Goal: Transaction & Acquisition: Purchase product/service

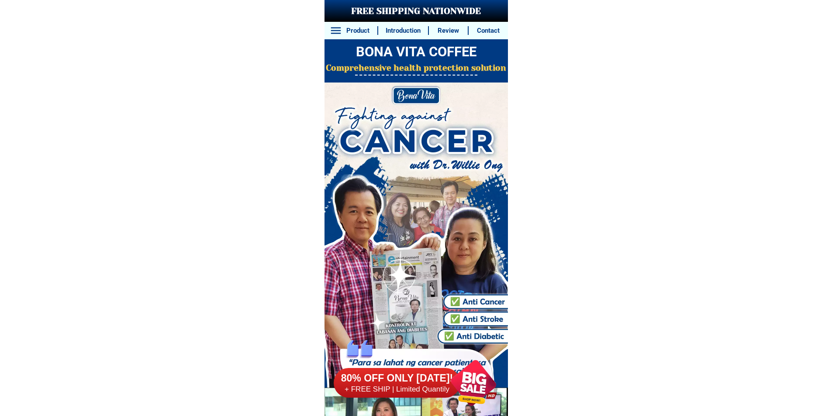
click at [481, 376] on div at bounding box center [473, 383] width 66 height 66
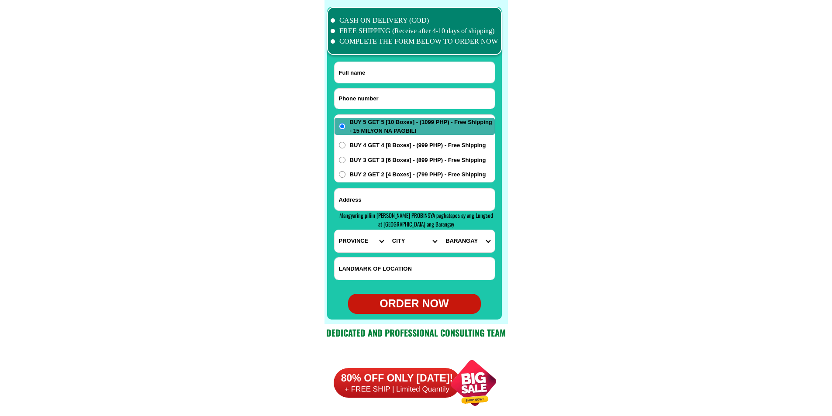
scroll to position [6885, 0]
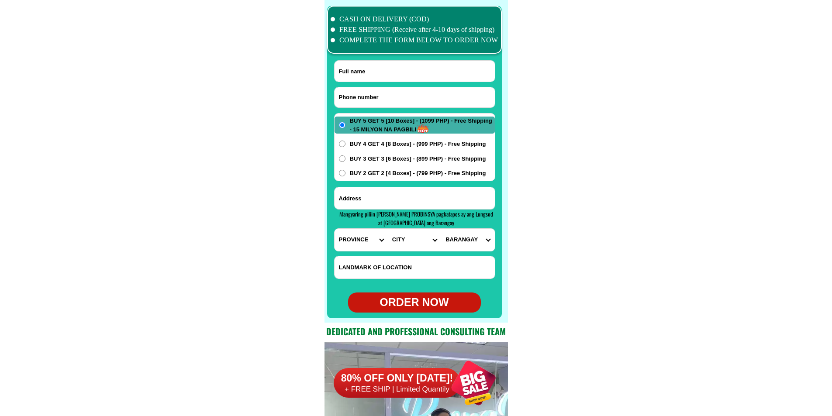
click at [373, 94] on input "Input phone_number" at bounding box center [414, 97] width 160 height 20
paste input "0970 179 6950"
click at [366, 96] on input "0970 179 6950" at bounding box center [414, 97] width 160 height 20
click at [355, 97] on input "0970 1796950" at bounding box center [414, 97] width 160 height 20
click at [342, 97] on input "09701796950" at bounding box center [414, 97] width 160 height 20
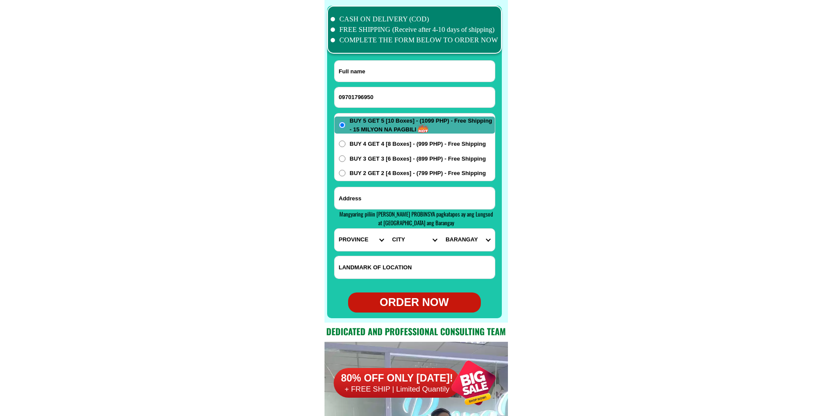
type input "09701796950"
click at [382, 70] on input "Input full_name" at bounding box center [414, 71] width 160 height 21
paste input "[PERSON_NAME].."
type input "[PERSON_NAME].."
drag, startPoint x: 417, startPoint y: 202, endPoint x: 411, endPoint y: 203, distance: 6.4
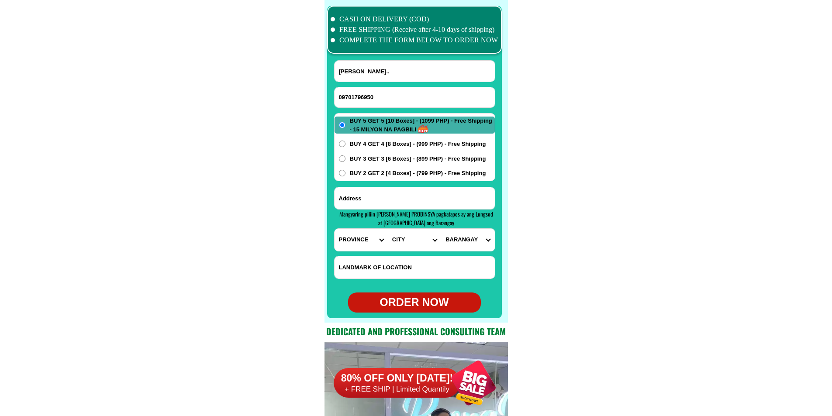
click at [417, 202] on input "Input address" at bounding box center [414, 198] width 160 height 22
paste input "Purok 5 bangal dinalupihan Bataan Malapit sa basketball court"
type input "Purok 5 bangal dinalupihan Bataan Malapit sa basketball court"
click at [347, 230] on select "PROVINCE [GEOGRAPHIC_DATA] [GEOGRAPHIC_DATA] [GEOGRAPHIC_DATA] [GEOGRAPHIC_DATA…" at bounding box center [360, 240] width 53 height 22
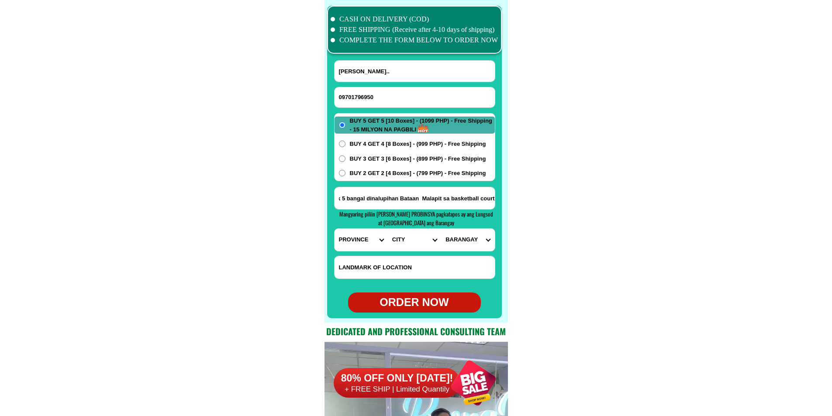
scroll to position [0, 0]
select select "63_1"
click at [334, 229] on select "PROVINCE [GEOGRAPHIC_DATA] [GEOGRAPHIC_DATA] [GEOGRAPHIC_DATA] [GEOGRAPHIC_DATA…" at bounding box center [360, 240] width 53 height 22
click at [406, 239] on select "CITY Abucay Bagac [GEOGRAPHIC_DATA]-city [GEOGRAPHIC_DATA]-[GEOGRAPHIC_DATA] [G…" at bounding box center [414, 240] width 53 height 22
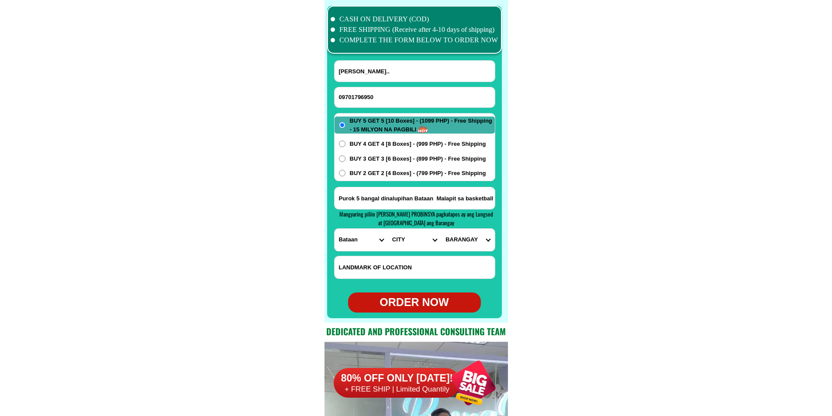
select select "63_16571"
click at [388, 229] on select "CITY Abucay Bagac [GEOGRAPHIC_DATA]-city [GEOGRAPHIC_DATA]-[GEOGRAPHIC_DATA] [G…" at bounding box center [414, 240] width 53 height 22
click at [478, 241] on select "BARANGAY [PERSON_NAME] Bangal Bayan-bayanan [GEOGRAPHIC_DATA] (pob.) [GEOGRAPHI…" at bounding box center [467, 240] width 53 height 22
select select "63_1657139785"
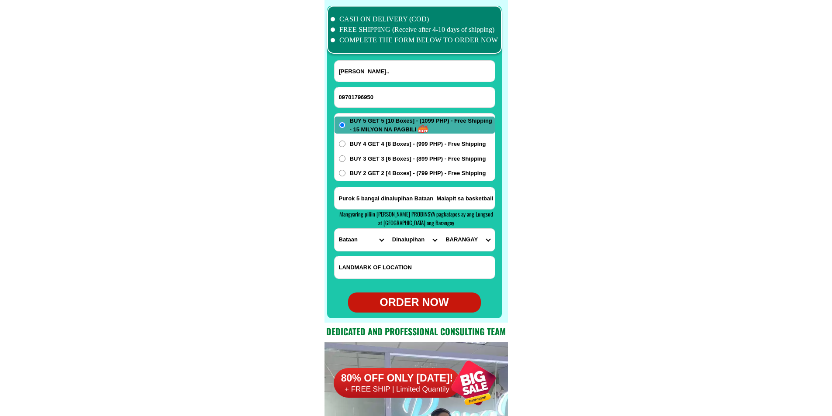
click at [441, 229] on select "BARANGAY [PERSON_NAME] Bangal Bayan-bayanan [GEOGRAPHIC_DATA] (pob.) [GEOGRAPHI…" at bounding box center [467, 240] width 53 height 22
click at [417, 303] on div "ORDER NOW" at bounding box center [414, 302] width 133 height 17
type input "09701796950"
type input "Purok 5 bangal dinalupihan Bataan Malapit sa basketball court"
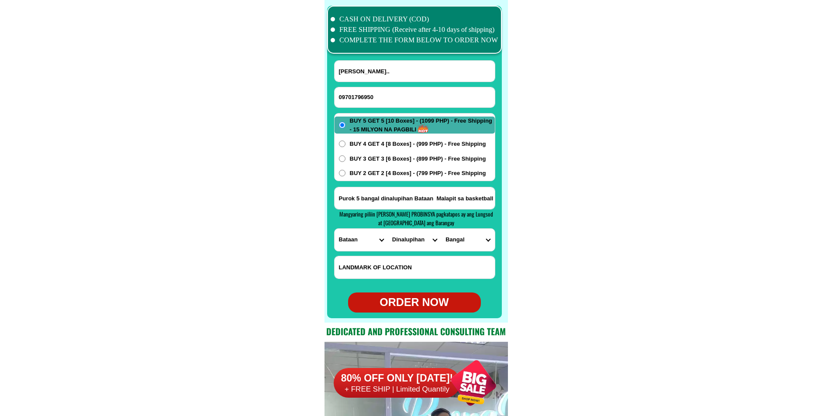
radio input "true"
drag, startPoint x: 805, startPoint y: 56, endPoint x: 579, endPoint y: 56, distance: 225.8
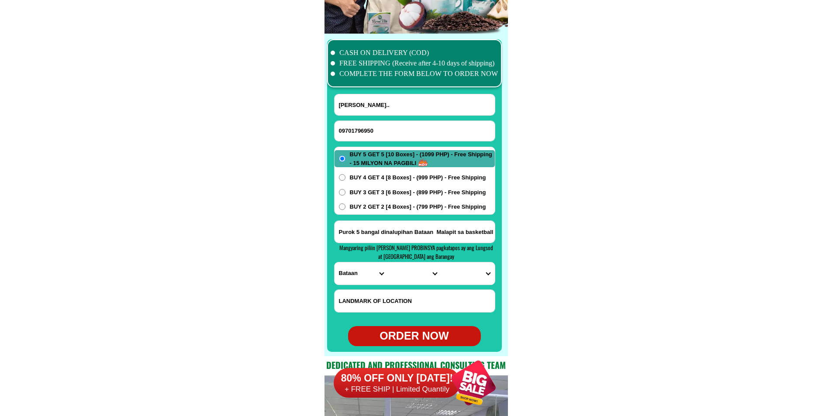
scroll to position [6841, 0]
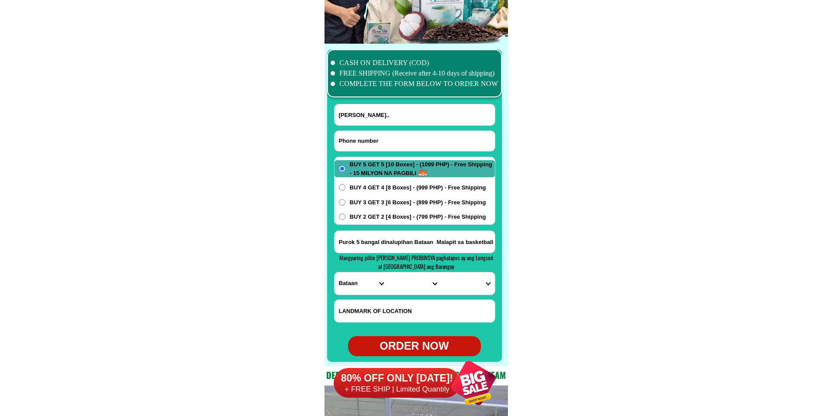
click at [403, 145] on input "Input phone_number" at bounding box center [414, 141] width 160 height 20
paste input "09917690761"
type input "09917690761"
paste input "[PERSON_NAME] Española.."
click at [396, 114] on input "[PERSON_NAME] Española.." at bounding box center [414, 114] width 160 height 21
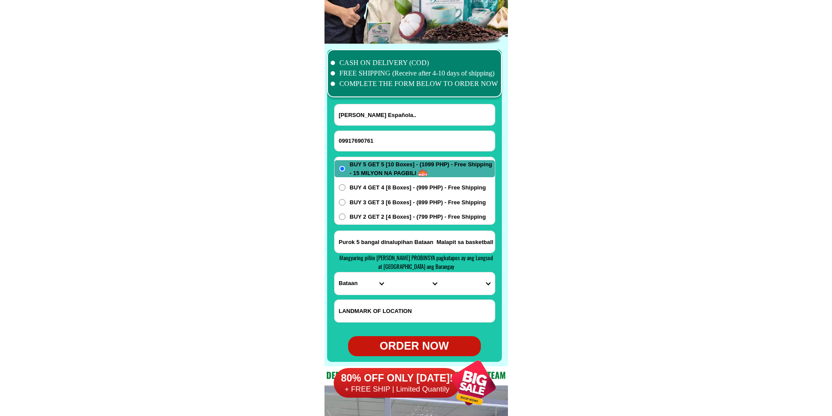
type input "[PERSON_NAME] Española.."
click at [383, 184] on span "BUY 4 GET 4 [8 Boxes] - (999 PHP) - Free Shipping" at bounding box center [418, 187] width 136 height 9
click at [345, 184] on input "BUY 4 GET 4 [8 Boxes] - (999 PHP) - Free Shipping" at bounding box center [342, 187] width 7 height 7
radio input "true"
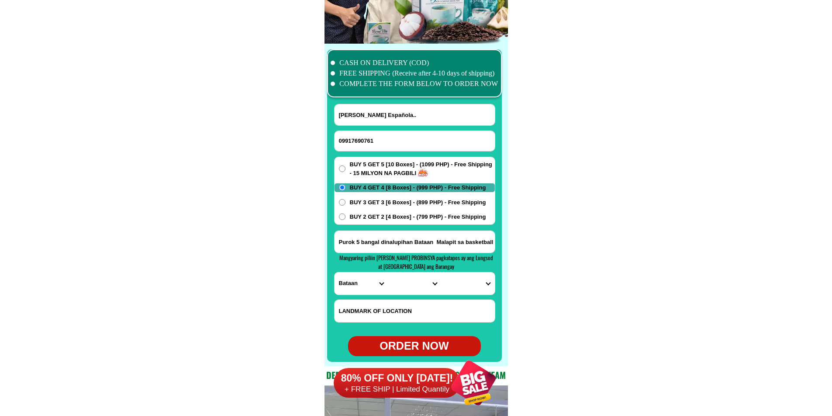
click at [370, 233] on input "Purok 5 bangal dinalupihan Bataan Malapit sa basketball court" at bounding box center [414, 242] width 160 height 22
paste input "Brgy. Milibili..Sitio Pamongbongan [GEOGRAPHIC_DATA] ..house near [GEOGRAPHIC_D…"
type input "Brgy. Milibili..Sitio Pamongbongan [GEOGRAPHIC_DATA] ..house near [GEOGRAPHIC_D…"
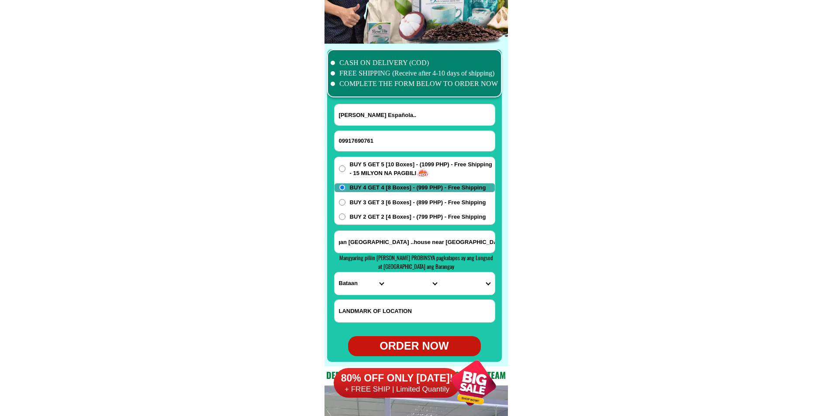
scroll to position [0, 0]
click at [349, 277] on select "PROVINCE [GEOGRAPHIC_DATA] [GEOGRAPHIC_DATA] [GEOGRAPHIC_DATA] [GEOGRAPHIC_DATA…" at bounding box center [360, 283] width 53 height 22
click at [334, 272] on select "PROVINCE [GEOGRAPHIC_DATA] [GEOGRAPHIC_DATA] [GEOGRAPHIC_DATA] [GEOGRAPHIC_DATA…" at bounding box center [360, 283] width 53 height 22
click at [372, 284] on select "PROVINCE [GEOGRAPHIC_DATA] [GEOGRAPHIC_DATA] [GEOGRAPHIC_DATA] [GEOGRAPHIC_DATA…" at bounding box center [360, 283] width 53 height 22
click at [348, 283] on select "PROVINCE [GEOGRAPHIC_DATA] [GEOGRAPHIC_DATA] [GEOGRAPHIC_DATA] [GEOGRAPHIC_DATA…" at bounding box center [360, 283] width 53 height 22
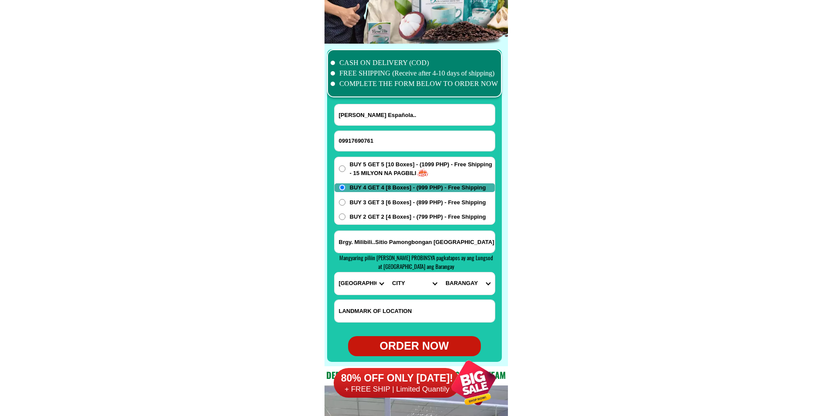
click at [348, 283] on select "PROVINCE [GEOGRAPHIC_DATA] [GEOGRAPHIC_DATA] [GEOGRAPHIC_DATA] [GEOGRAPHIC_DATA…" at bounding box center [360, 283] width 53 height 22
select select "63_196"
click at [334, 272] on select "PROVINCE [GEOGRAPHIC_DATA] [GEOGRAPHIC_DATA] [GEOGRAPHIC_DATA] [GEOGRAPHIC_DATA…" at bounding box center [360, 283] width 53 height 22
click at [400, 288] on select "CITY Capiz-[PERSON_NAME]-[GEOGRAPHIC_DATA] Capiz-president-roxas [PERSON_NAME] …" at bounding box center [414, 283] width 53 height 22
select select "63_1968820"
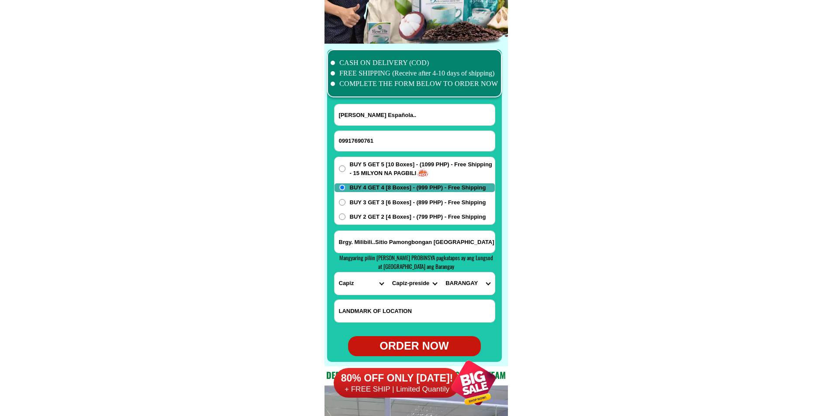
click at [388, 272] on select "CITY Capiz-[PERSON_NAME]-[GEOGRAPHIC_DATA] Capiz-president-roxas [PERSON_NAME] …" at bounding box center [414, 283] width 53 height 22
click at [457, 279] on select "BARANGAY [GEOGRAPHIC_DATA] [GEOGRAPHIC_DATA][PERSON_NAME] [GEOGRAPHIC_DATA] Cul…" at bounding box center [467, 283] width 53 height 22
click at [463, 279] on select "BARANGAY [GEOGRAPHIC_DATA] [GEOGRAPHIC_DATA][PERSON_NAME] [GEOGRAPHIC_DATA] Cul…" at bounding box center [467, 283] width 53 height 22
select select "63_19688202431"
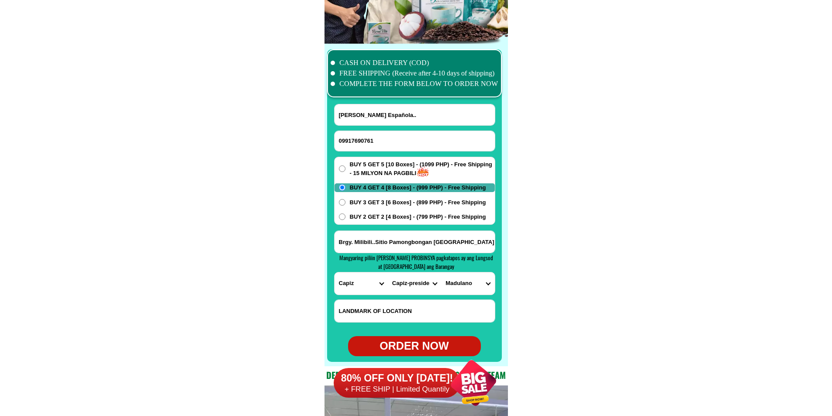
click at [471, 242] on input "Brgy. Milibili..Sitio Pamongbongan [GEOGRAPHIC_DATA] ..house near [GEOGRAPHIC_D…" at bounding box center [414, 242] width 160 height 22
click at [472, 279] on select "BARANGAY [GEOGRAPHIC_DATA] [GEOGRAPHIC_DATA][PERSON_NAME] [GEOGRAPHIC_DATA] Cul…" at bounding box center [467, 283] width 53 height 22
click at [435, 241] on input "Brgy. Milibili..Sitio Pamongbongan [GEOGRAPHIC_DATA] ..house near [GEOGRAPHIC_D…" at bounding box center [414, 242] width 160 height 22
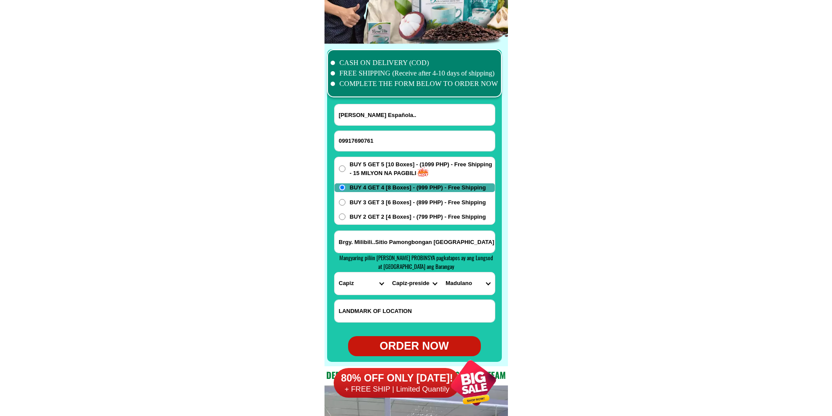
click at [486, 278] on select "BARANGAY [GEOGRAPHIC_DATA] [GEOGRAPHIC_DATA][PERSON_NAME] [GEOGRAPHIC_DATA] Cul…" at bounding box center [467, 283] width 53 height 22
drag, startPoint x: 596, startPoint y: 221, endPoint x: 582, endPoint y: 227, distance: 15.1
click at [433, 275] on select "CITY Capiz-[PERSON_NAME]-[GEOGRAPHIC_DATA] Capiz-president-roxas [PERSON_NAME] …" at bounding box center [414, 283] width 53 height 22
select select "63_1965049"
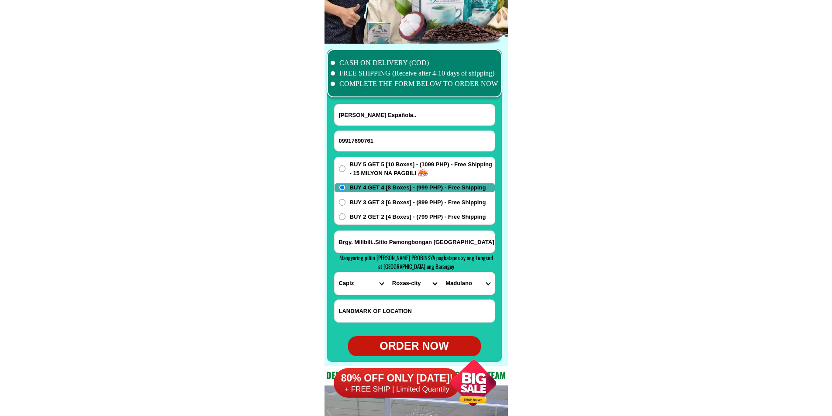
click at [388, 272] on select "CITY Capiz-[PERSON_NAME]-[GEOGRAPHIC_DATA] Capiz-president-roxas [PERSON_NAME] …" at bounding box center [414, 283] width 53 height 22
click at [466, 280] on select "[GEOGRAPHIC_DATA] [GEOGRAPHIC_DATA] [GEOGRAPHIC_DATA] [GEOGRAPHIC_DATA] [GEOGRA…" at bounding box center [467, 283] width 53 height 22
select select "63_19650495548"
click at [441, 272] on select "[GEOGRAPHIC_DATA] [GEOGRAPHIC_DATA] [GEOGRAPHIC_DATA] [GEOGRAPHIC_DATA] [GEOGRA…" at bounding box center [467, 283] width 53 height 22
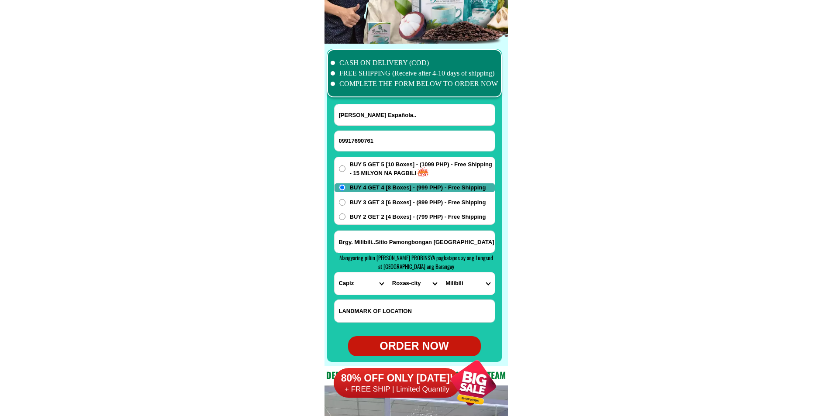
click at [427, 344] on div "ORDER NOW" at bounding box center [414, 346] width 133 height 17
type input "09917690761"
type input "Brgy. Milibili..Sitio Pamongbongan [GEOGRAPHIC_DATA] ..house near [GEOGRAPHIC_D…"
radio input "true"
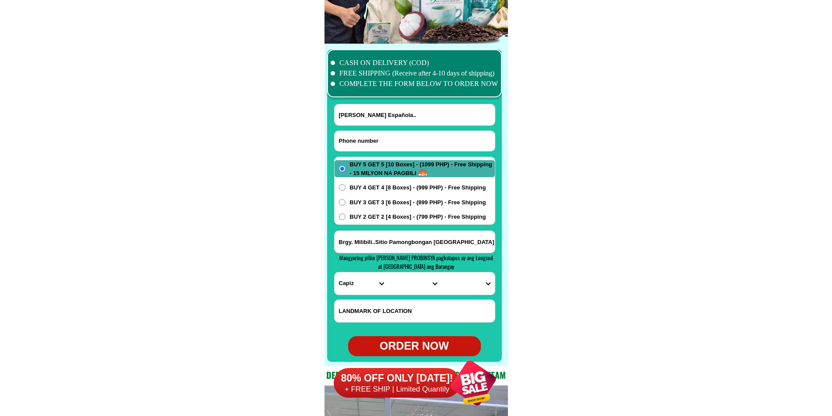
click at [376, 139] on input "Input phone_number" at bounding box center [414, 141] width 160 height 20
paste input "09350313508"
type input "09350313508"
click at [375, 128] on form "[PERSON_NAME] Española.. 09350313508 ORDER NOW Brgy. Milibili..Sitio Pamongbong…" at bounding box center [414, 230] width 161 height 252
click at [381, 118] on input "Input full_name" at bounding box center [414, 114] width 160 height 21
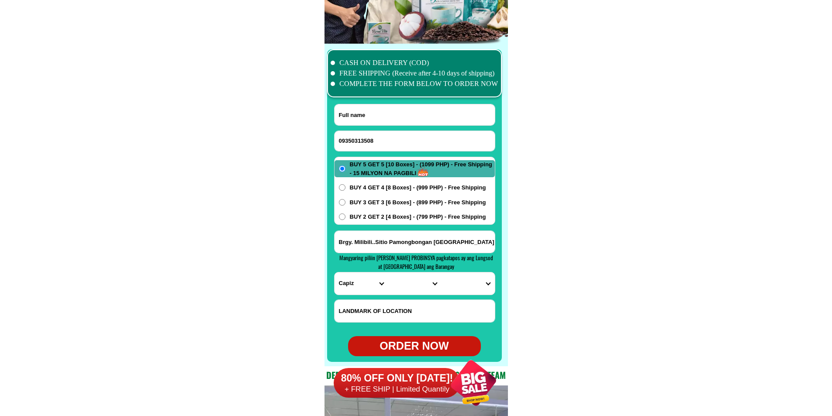
paste input "[PERSON_NAME]"
type input "[PERSON_NAME]"
paste input "Lusno [PERSON_NAME][GEOGRAPHIC_DATA] [GEOGRAPHIC_DATA] landmark [GEOGRAPHIC_DAT…"
click at [366, 241] on input "Lusno [PERSON_NAME][GEOGRAPHIC_DATA] [GEOGRAPHIC_DATA] landmark [GEOGRAPHIC_DAT…" at bounding box center [414, 242] width 160 height 22
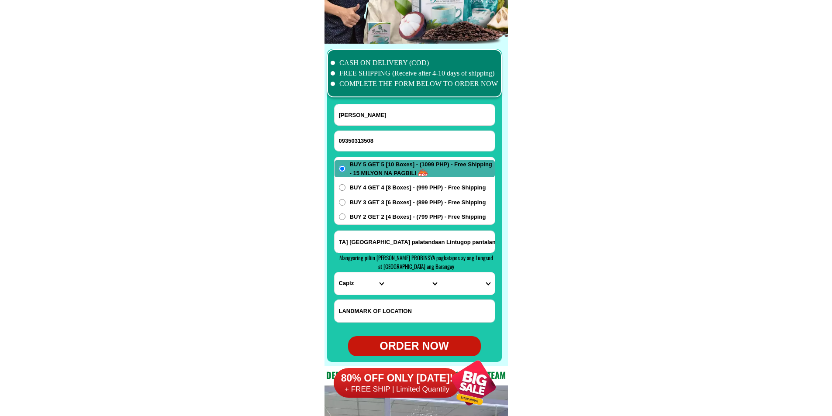
type input "Lusno [PERSON_NAME][GEOGRAPHIC_DATA] [GEOGRAPHIC_DATA] landmark [GEOGRAPHIC_DAT…"
click at [346, 281] on select "PROVINCE [GEOGRAPHIC_DATA] [GEOGRAPHIC_DATA] [GEOGRAPHIC_DATA] [GEOGRAPHIC_DATA…" at bounding box center [360, 283] width 53 height 22
select select "63_427"
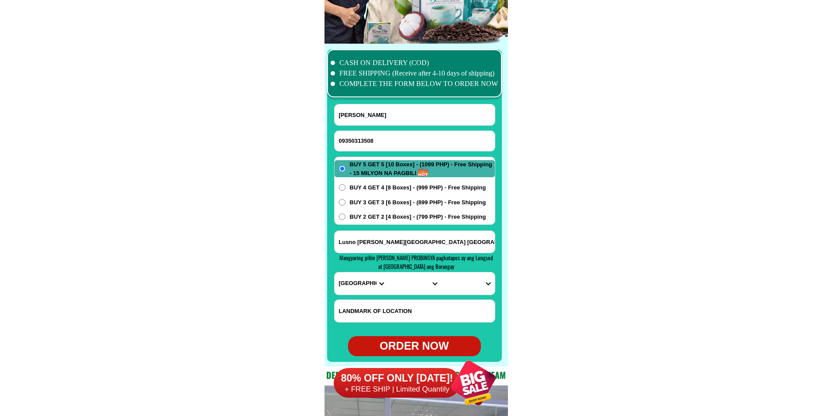
click at [334, 272] on select "PROVINCE [GEOGRAPHIC_DATA] [GEOGRAPHIC_DATA] [GEOGRAPHIC_DATA] [GEOGRAPHIC_DATA…" at bounding box center [360, 283] width 53 height 22
click at [403, 280] on select "CITY Bayog [GEOGRAPHIC_DATA] Dinas Dumalinao [GEOGRAPHIC_DATA] [GEOGRAPHIC_DATA…" at bounding box center [414, 283] width 53 height 22
select select "63_4278425"
click at [388, 272] on select "CITY Bayog [GEOGRAPHIC_DATA] Dinas Dumalinao [GEOGRAPHIC_DATA] [GEOGRAPHIC_DATA…" at bounding box center [414, 283] width 53 height 22
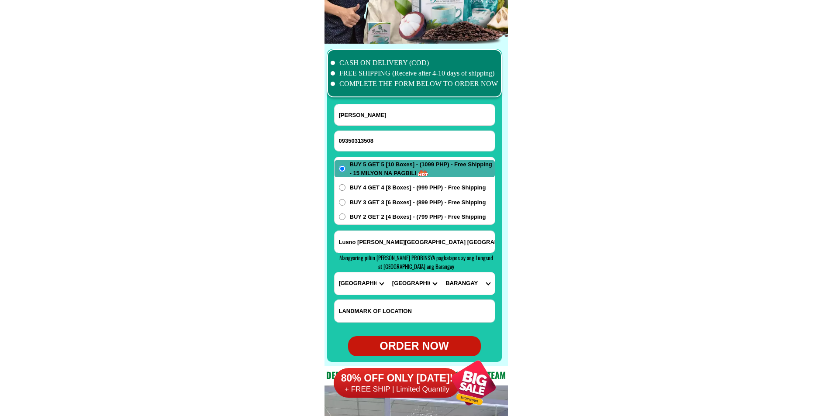
click at [465, 285] on select "BARANGAY [GEOGRAPHIC_DATA]-alang Alegria [GEOGRAPHIC_DATA] [GEOGRAPHIC_DATA] [G…" at bounding box center [467, 283] width 53 height 22
select select "63_42784254523"
click at [441, 272] on select "BARANGAY [GEOGRAPHIC_DATA]-alang Alegria [GEOGRAPHIC_DATA] [GEOGRAPHIC_DATA] [G…" at bounding box center [467, 283] width 53 height 22
click at [420, 340] on div "ORDER NOW" at bounding box center [414, 346] width 133 height 17
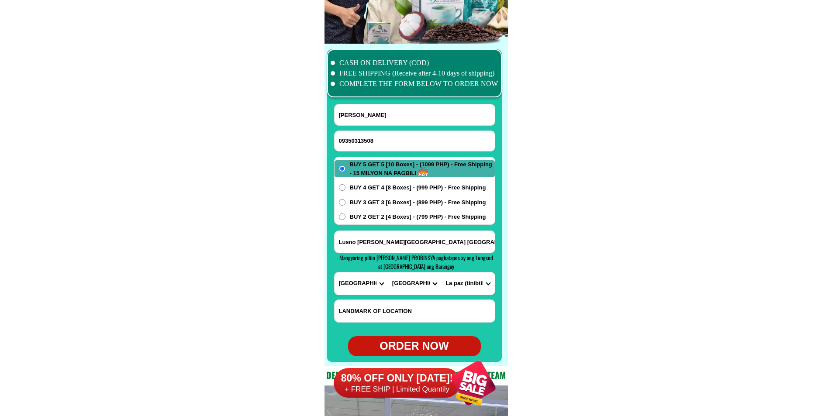
type input "[PERSON_NAME]"
type input "09350313508"
type input "Lusno [PERSON_NAME][GEOGRAPHIC_DATA] [GEOGRAPHIC_DATA] landmark [GEOGRAPHIC_DAT…"
radio input "true"
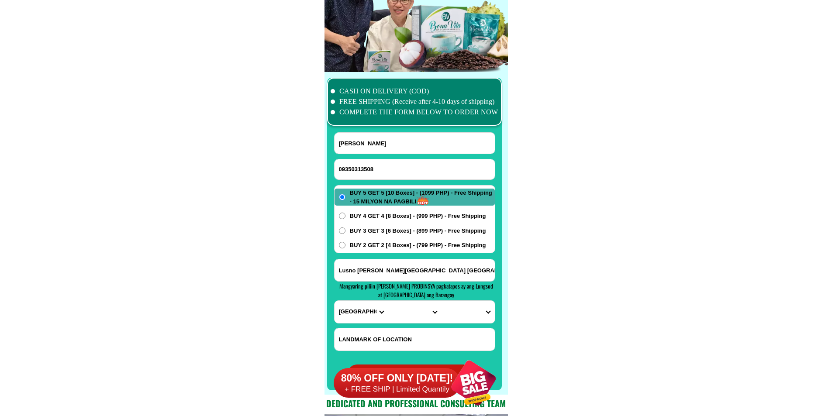
scroll to position [6797, 0]
